Goal: Transaction & Acquisition: Book appointment/travel/reservation

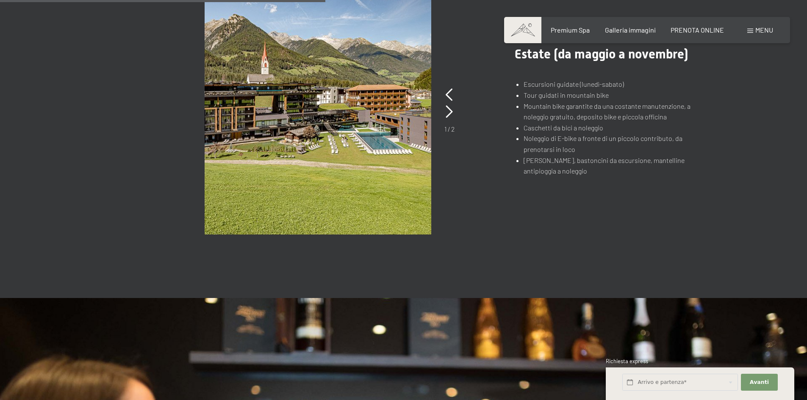
scroll to position [720, 0]
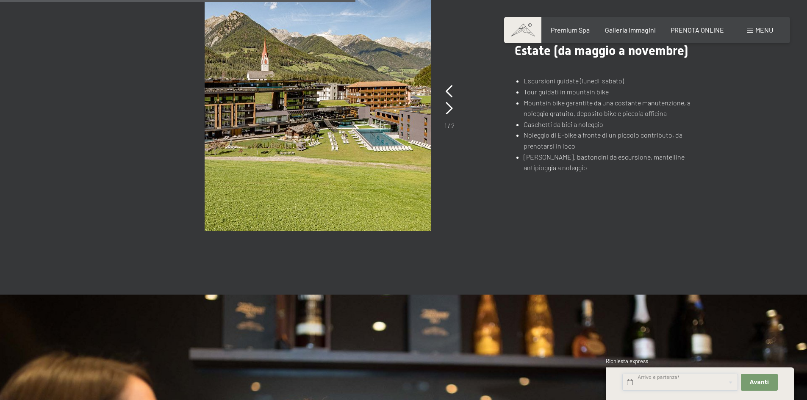
click at [706, 377] on input "text" at bounding box center [680, 382] width 116 height 17
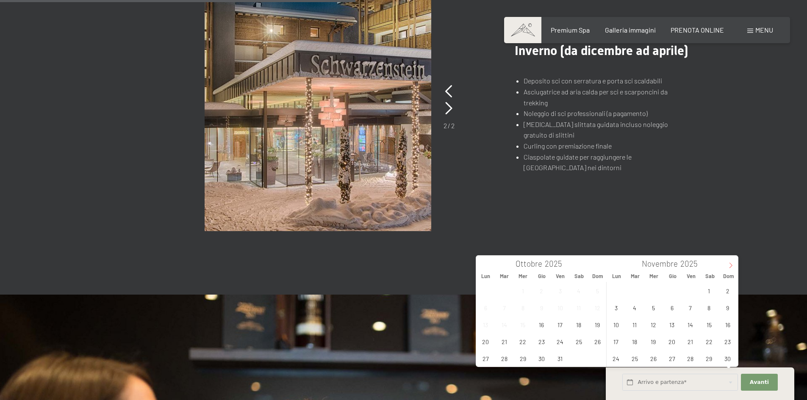
click at [727, 267] on span at bounding box center [731, 263] width 14 height 14
click at [654, 340] on span "24" at bounding box center [653, 341] width 17 height 17
click at [723, 345] on span "28" at bounding box center [727, 341] width 17 height 17
type input "Mer. 24/12/2025 - Dom. 28/12/2025"
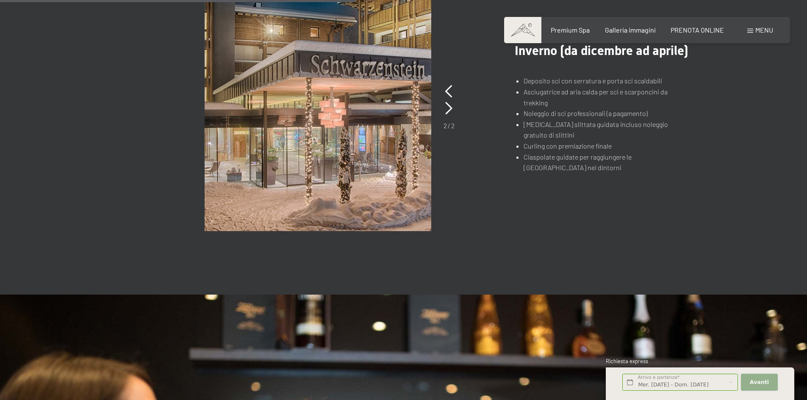
click at [757, 383] on span "Avanti" at bounding box center [759, 383] width 19 height 8
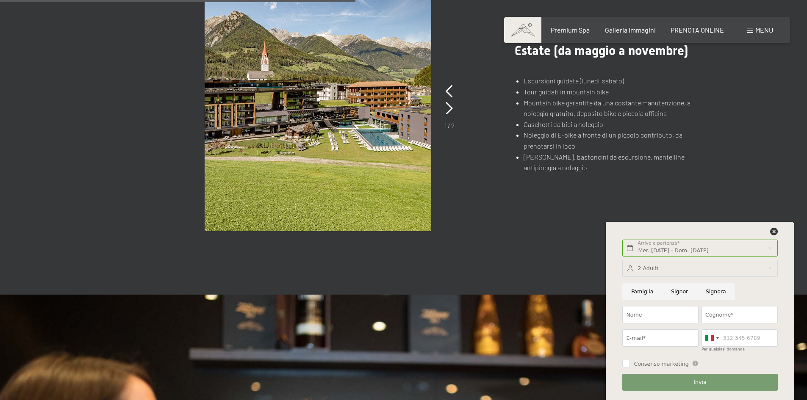
click at [642, 292] on input "Famiglia" at bounding box center [642, 291] width 40 height 17
radio input "true"
click at [764, 265] on div at bounding box center [699, 268] width 155 height 17
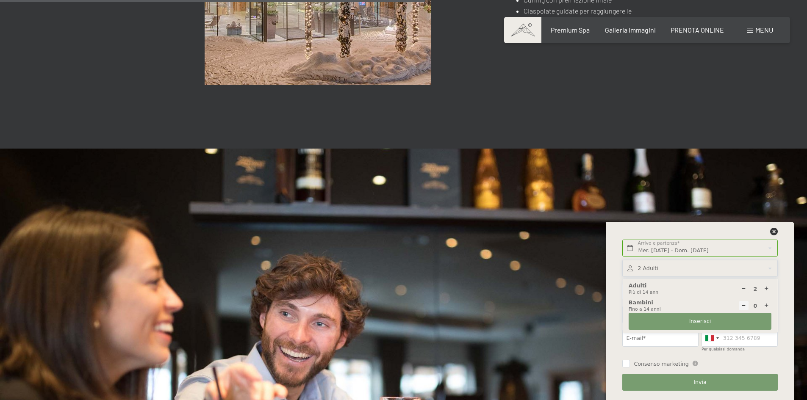
scroll to position [890, 0]
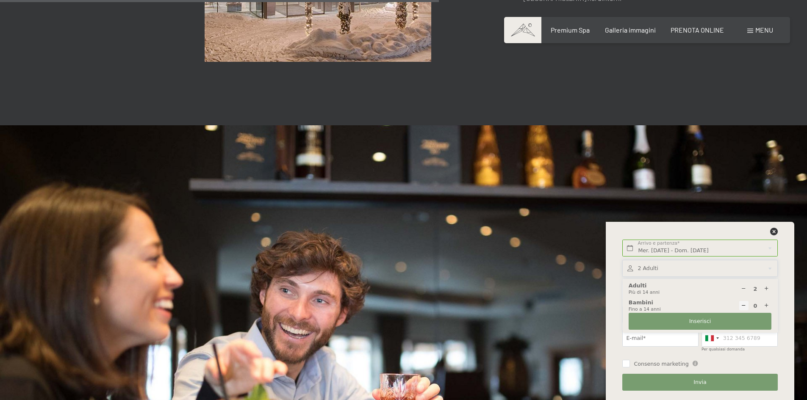
click at [765, 304] on icon at bounding box center [767, 306] width 6 height 6
type input "1"
select select
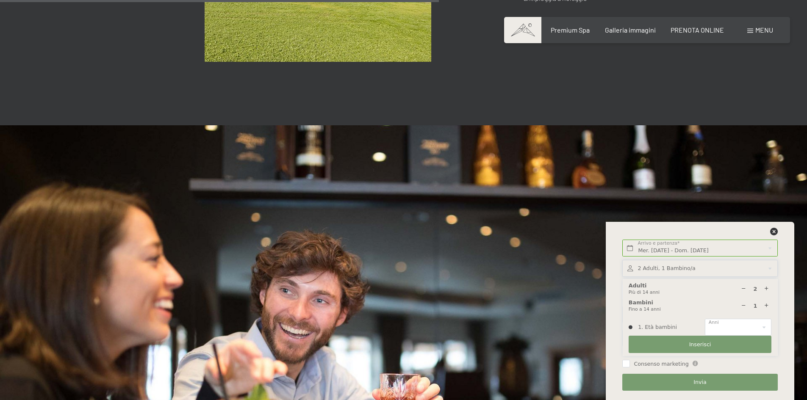
click at [765, 304] on icon at bounding box center [767, 306] width 6 height 6
type input "2"
select select
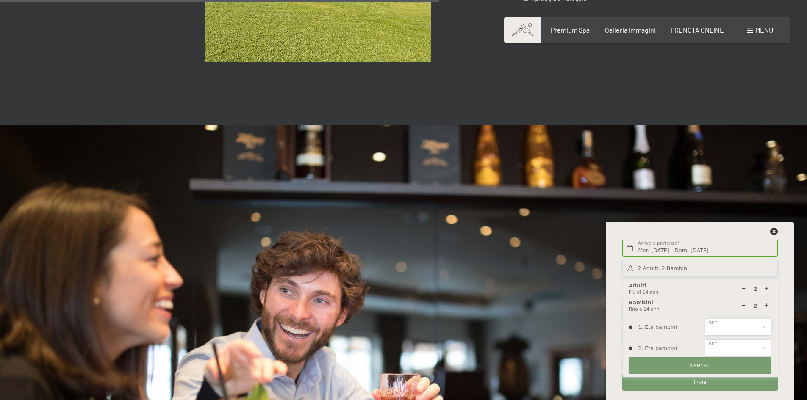
click at [762, 327] on select "0 1 2 3 4 5 6 7 8 9 10 11 12 13 14" at bounding box center [738, 327] width 67 height 17
select select "7"
click at [705, 319] on select "0 1 2 3 4 5 6 7 8 9 10 11 12 13 14" at bounding box center [738, 327] width 67 height 17
click at [750, 344] on select "0 1 2 3 4 5 6 7 8 9 10 11 12 13 14" at bounding box center [738, 348] width 67 height 17
select select "5"
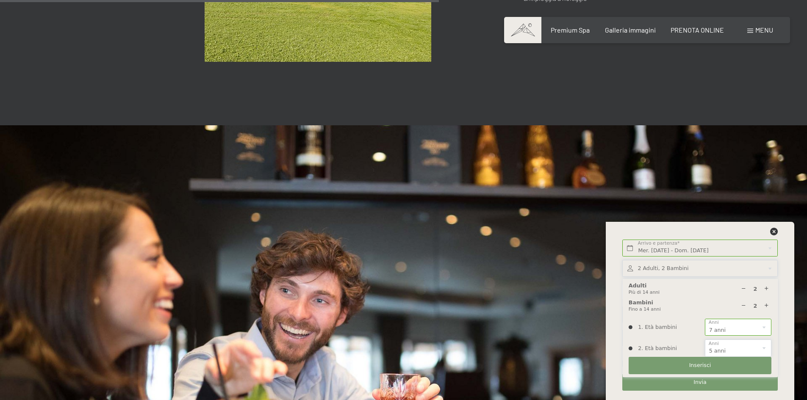
click at [705, 340] on select "0 1 2 3 4 5 6 7 8 9 10 11 12 13 14" at bounding box center [738, 348] width 67 height 17
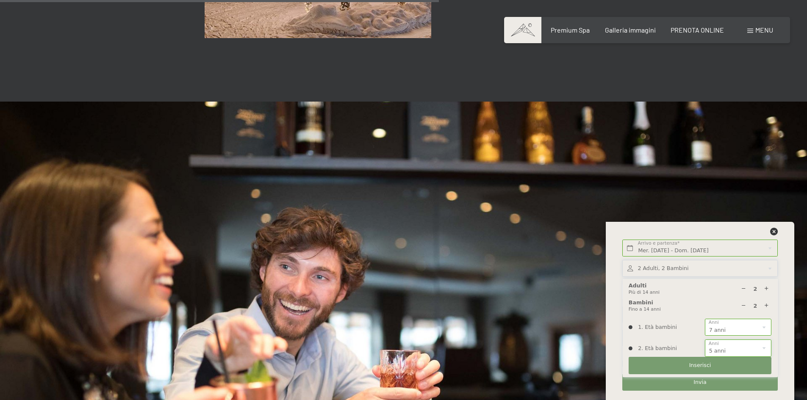
scroll to position [932, 0]
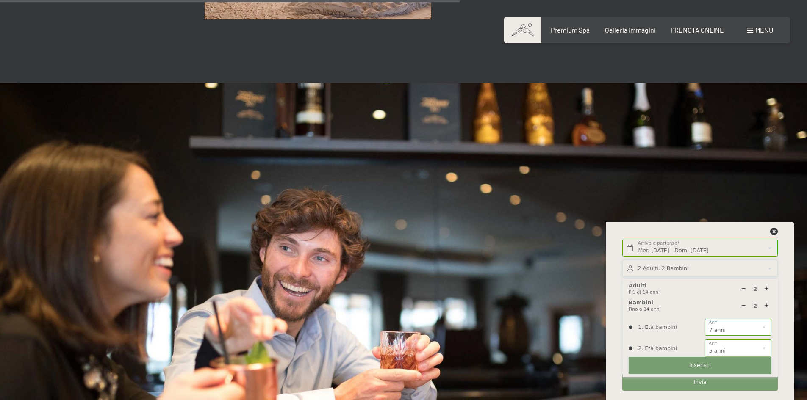
click at [698, 368] on span "Inserisci" at bounding box center [700, 366] width 22 height 8
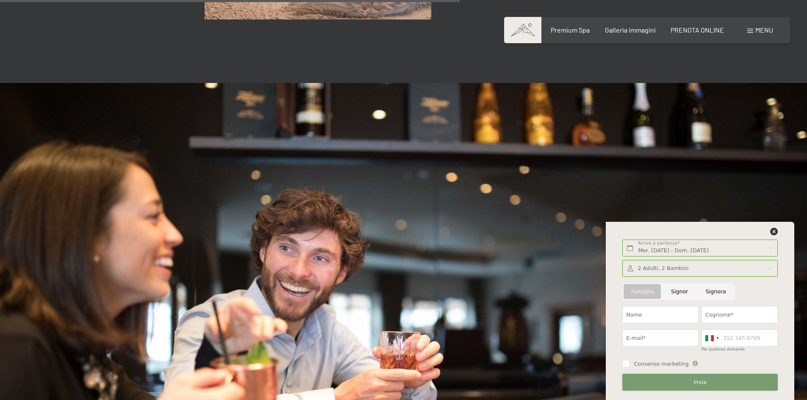
click at [704, 382] on span "Invia" at bounding box center [700, 383] width 13 height 8
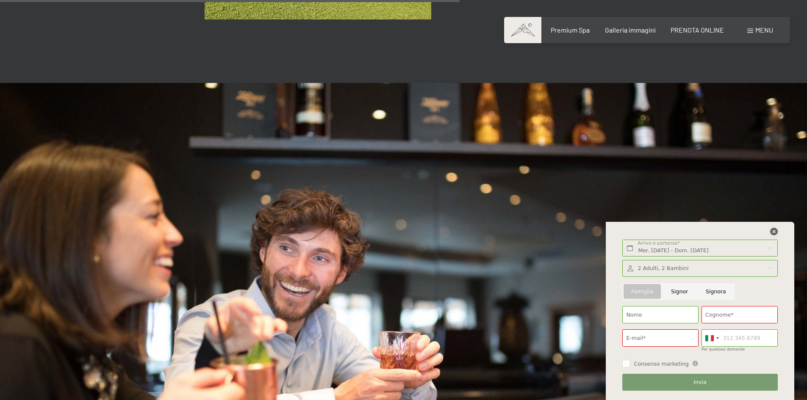
click at [775, 233] on icon at bounding box center [774, 232] width 8 height 8
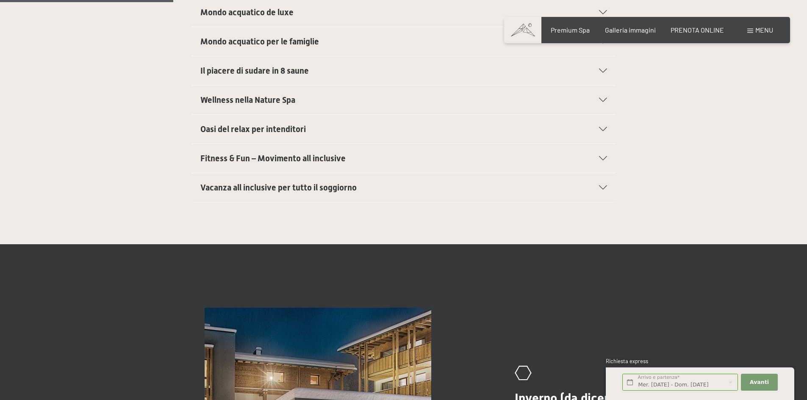
scroll to position [339, 0]
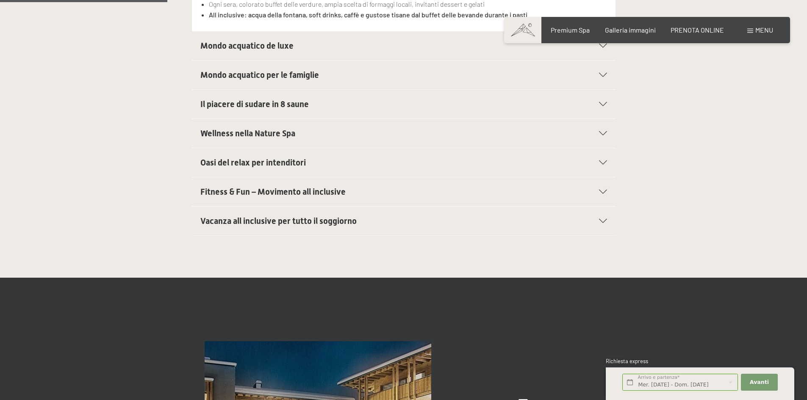
click at [683, 34] on div "Premium Spa Galleria immagini PRENOTA ONLINE" at bounding box center [630, 29] width 218 height 9
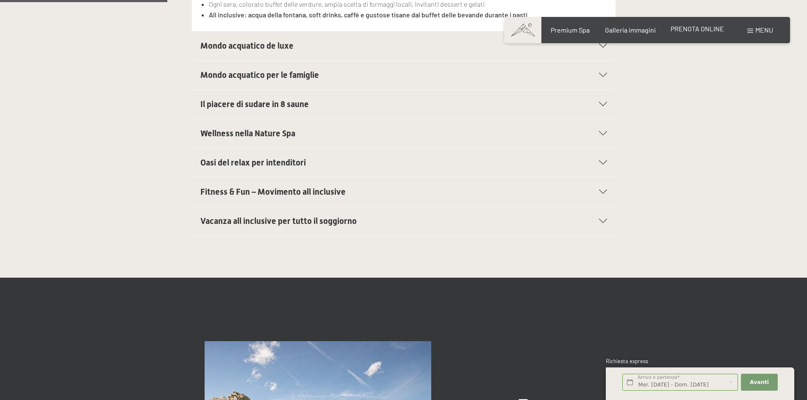
click at [683, 28] on span "PRENOTA ONLINE" at bounding box center [697, 29] width 53 height 8
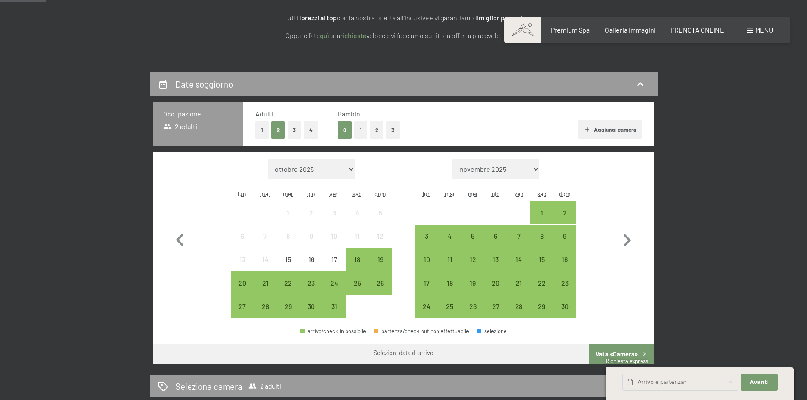
scroll to position [169, 0]
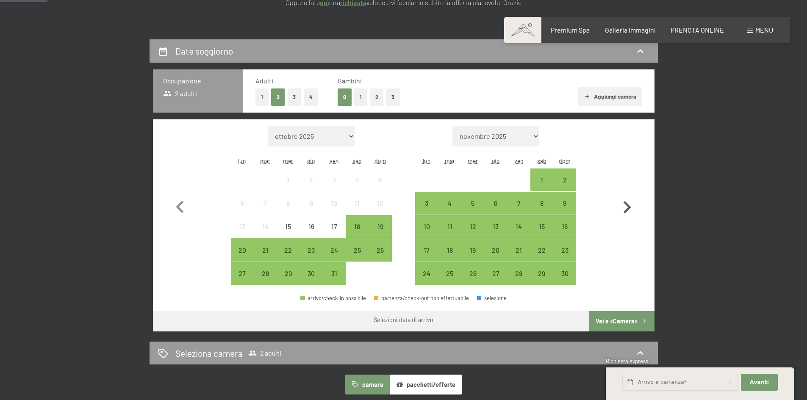
click at [631, 207] on icon "button" at bounding box center [627, 207] width 25 height 25
select select "[DATE]"
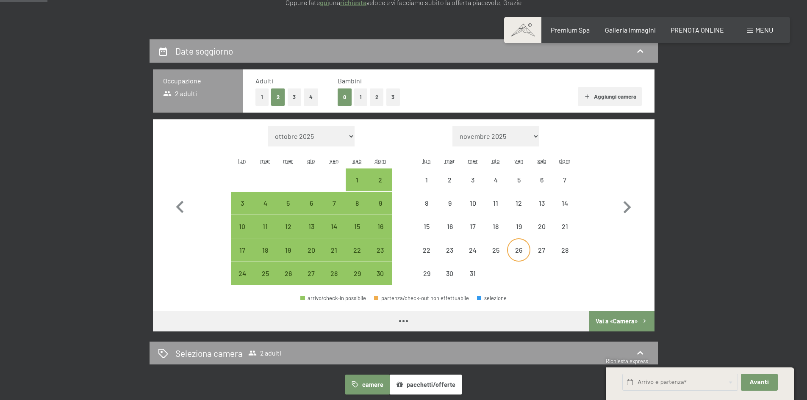
select select "[DATE]"
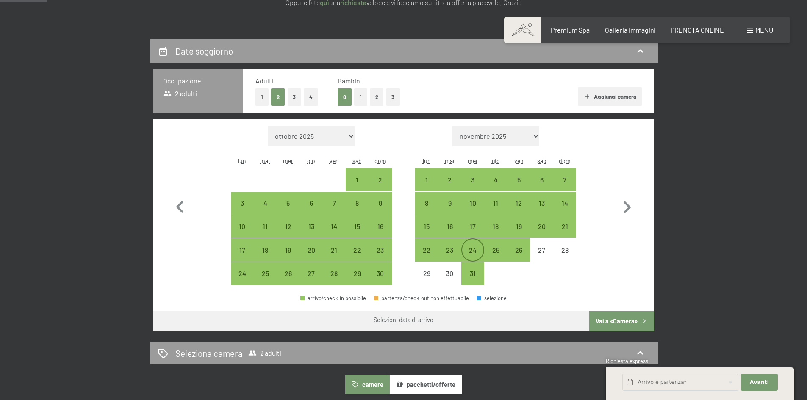
click at [470, 249] on div "24" at bounding box center [472, 257] width 21 height 21
select select "[DATE]"
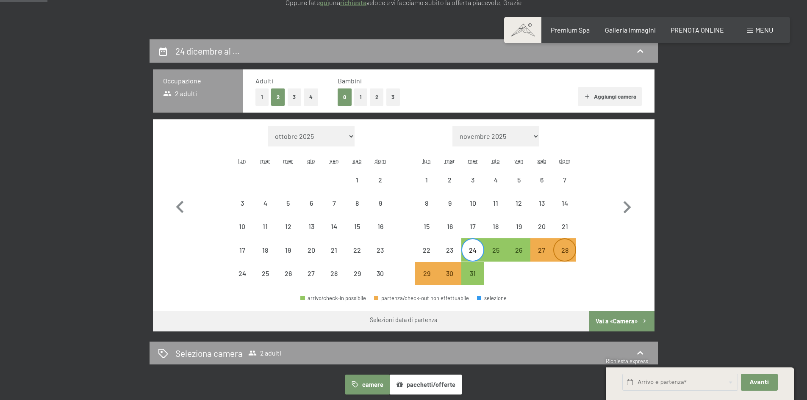
click at [561, 247] on div "28" at bounding box center [564, 257] width 21 height 21
select select "[DATE]"
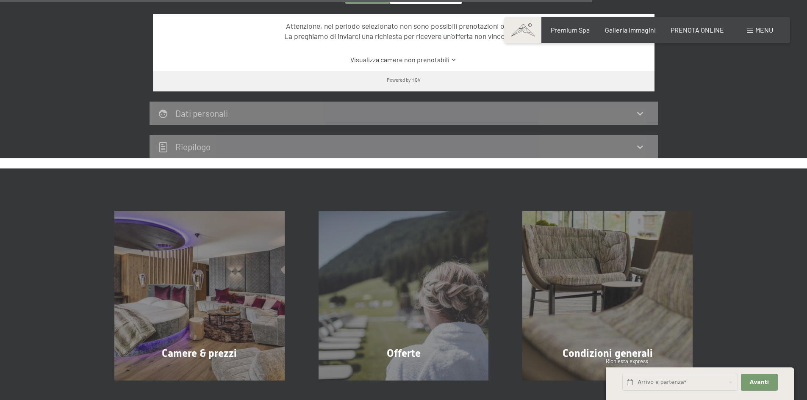
scroll to position [678, 0]
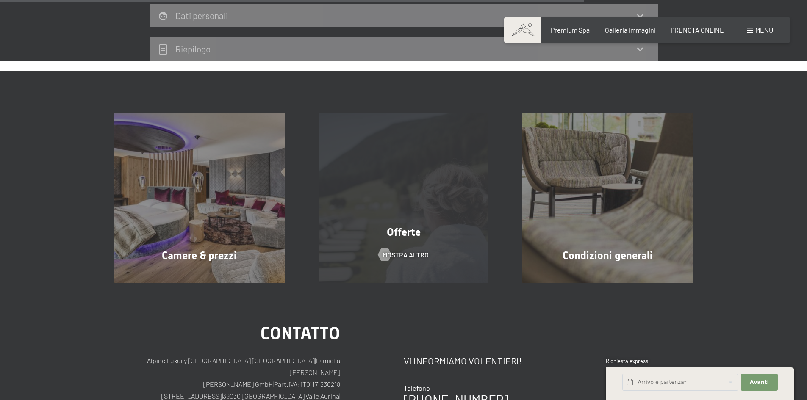
click at [405, 214] on div "Offerte mostra altro" at bounding box center [404, 198] width 204 height 170
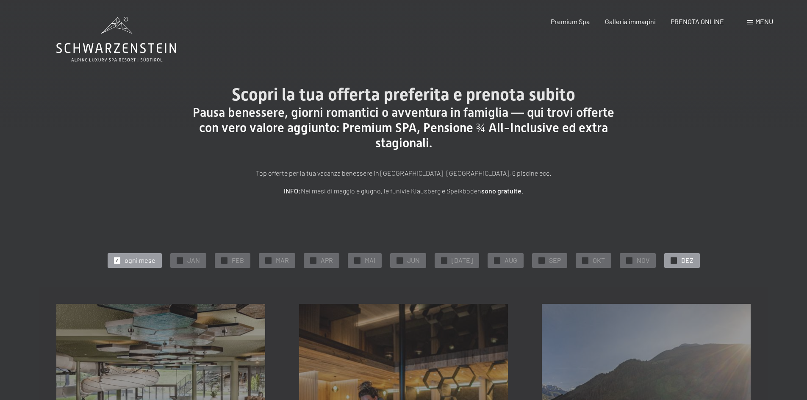
click at [672, 261] on span "✓" at bounding box center [673, 261] width 3 height 6
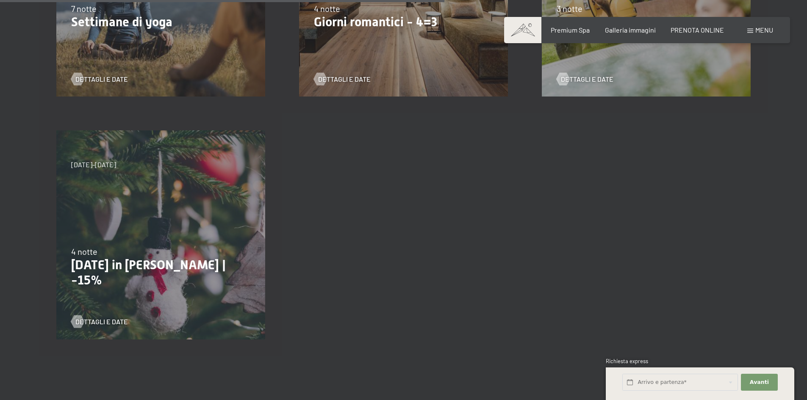
scroll to position [678, 0]
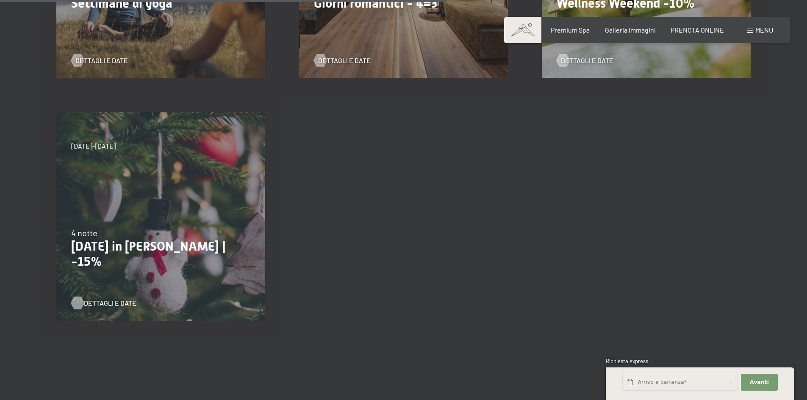
click at [111, 302] on span "Dettagli e Date" at bounding box center [110, 303] width 53 height 9
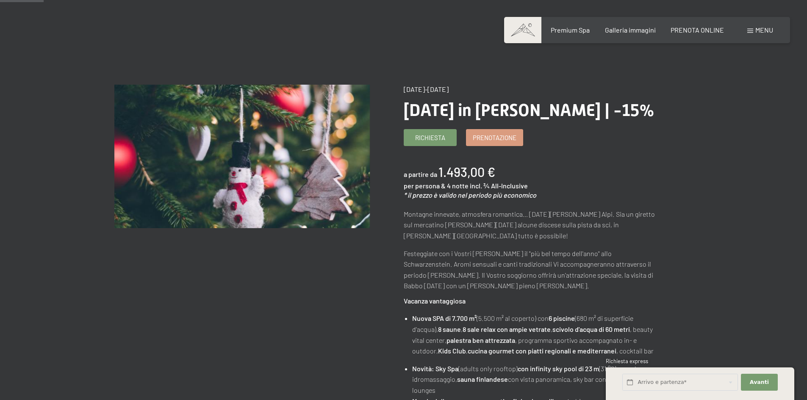
scroll to position [85, 0]
